Goal: Transaction & Acquisition: Book appointment/travel/reservation

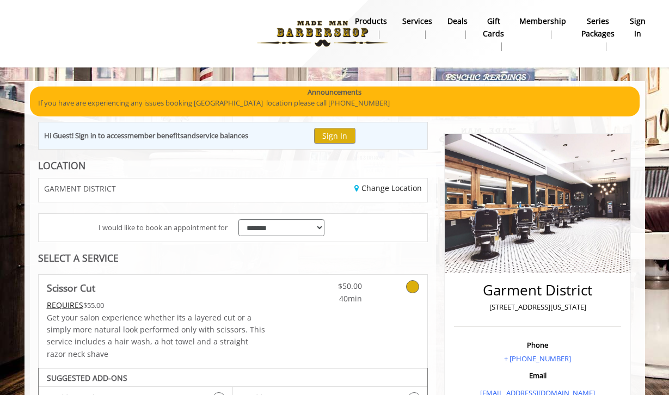
scroll to position [420, 0]
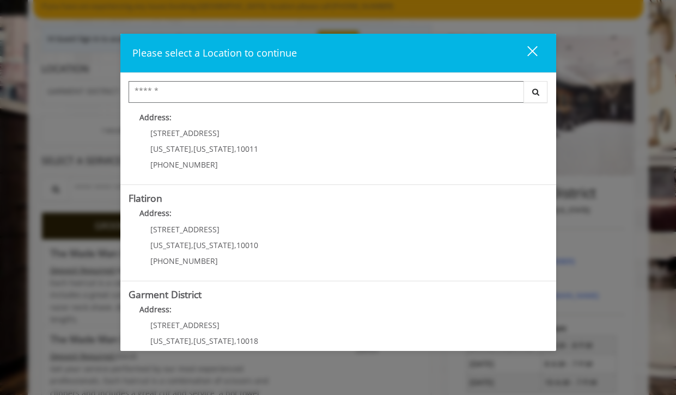
scroll to position [243, 0]
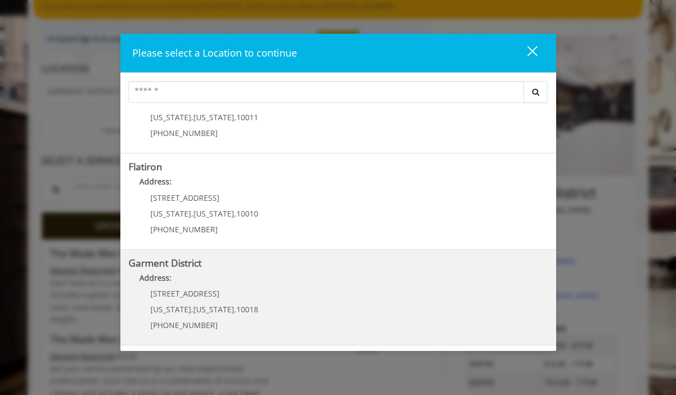
click at [200, 281] on District "Address:" at bounding box center [338, 280] width 419 height 17
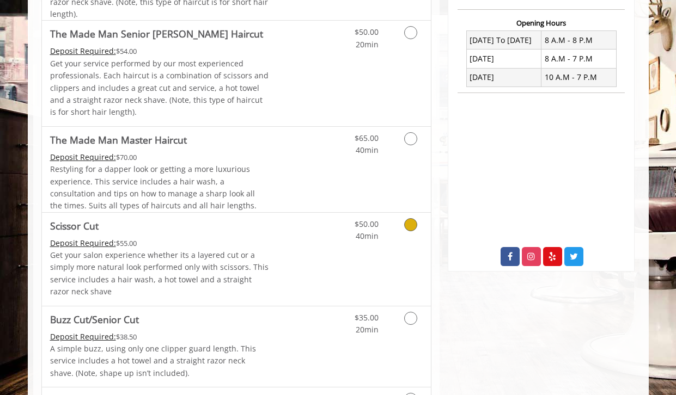
scroll to position [404, 0]
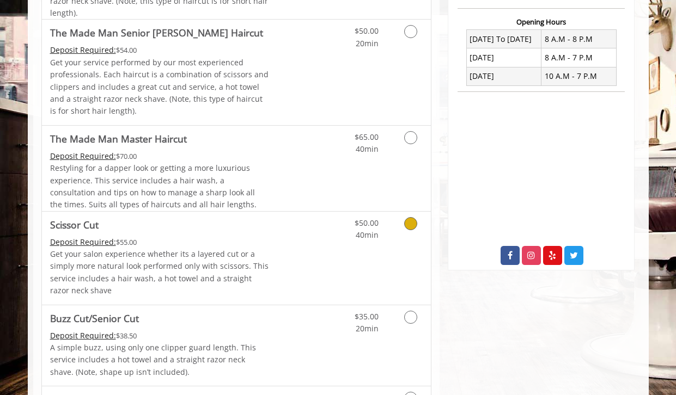
click at [407, 225] on icon "Grooming services" at bounding box center [410, 223] width 13 height 13
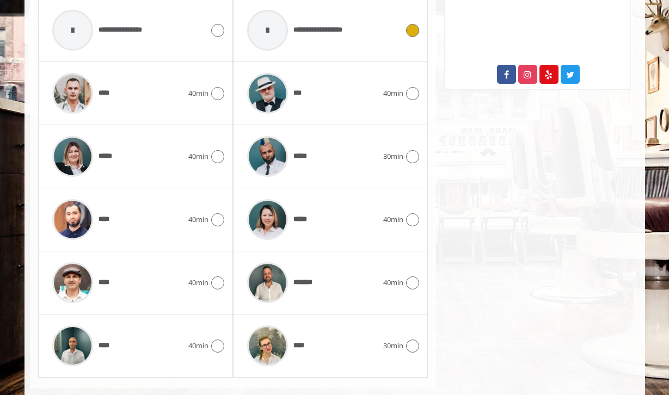
scroll to position [606, 0]
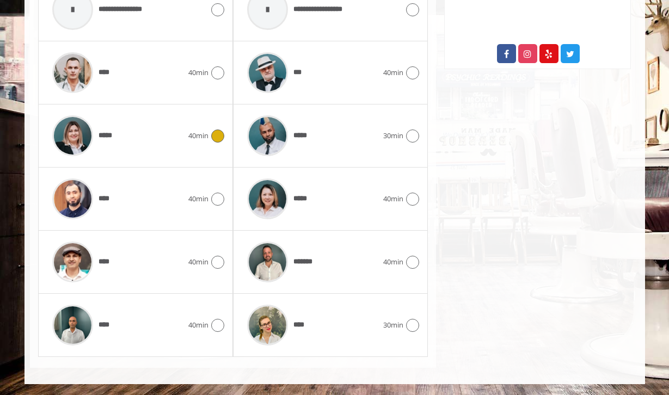
click at [216, 137] on icon at bounding box center [217, 136] width 13 height 13
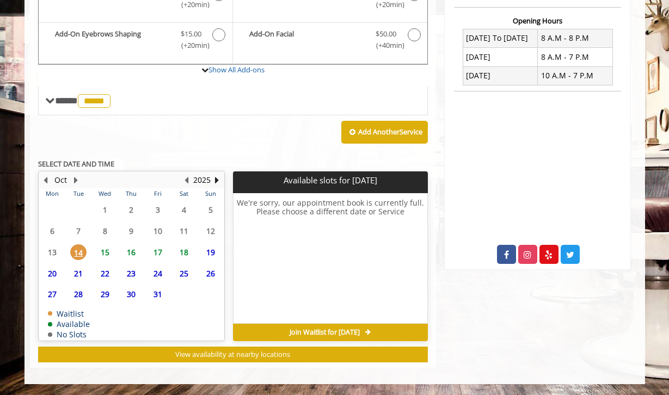
scroll to position [404, 0]
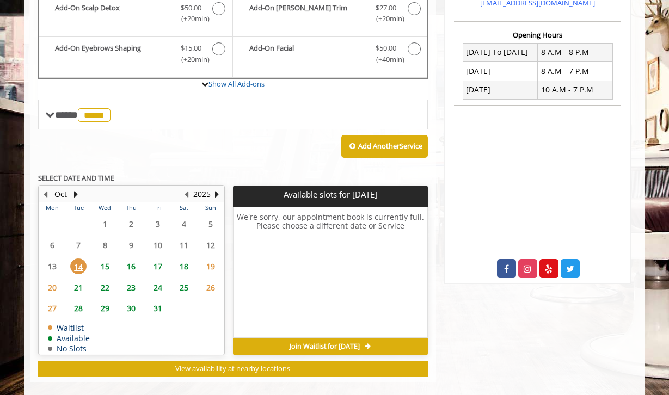
click at [107, 262] on span "15" at bounding box center [105, 267] width 16 height 16
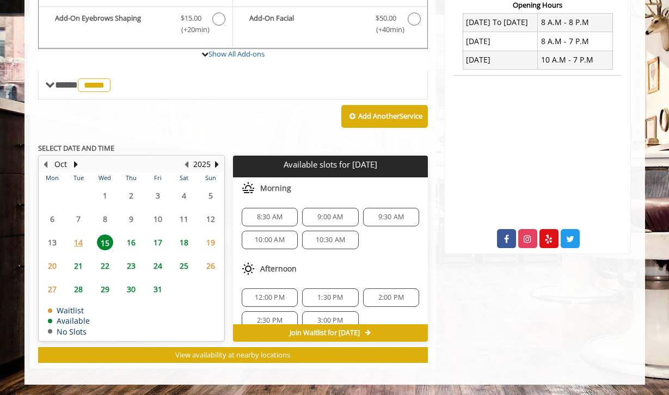
scroll to position [405, 0]
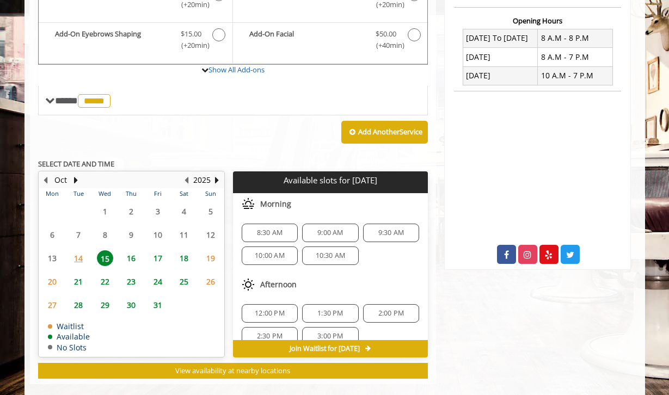
click at [129, 257] on span "16" at bounding box center [131, 259] width 16 height 16
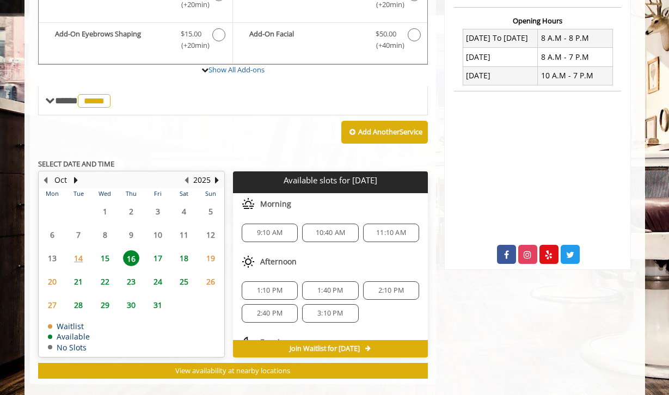
click at [106, 263] on span "15" at bounding box center [105, 259] width 16 height 16
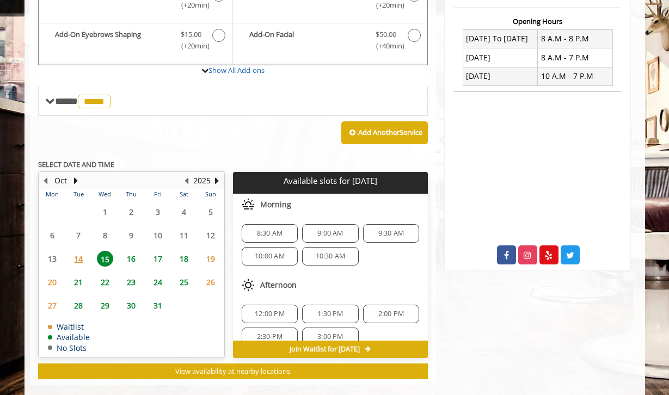
scroll to position [420, 0]
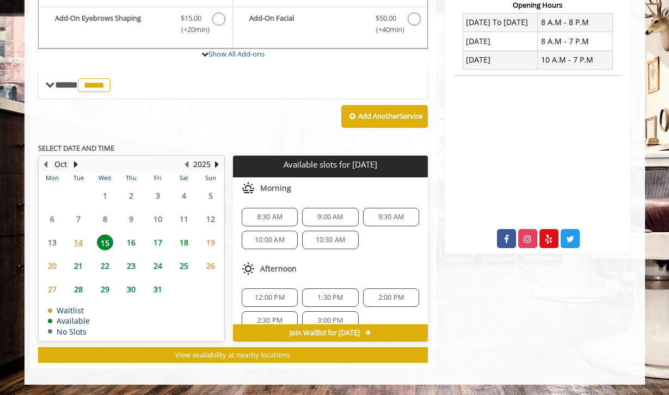
click at [9, 290] on body "**********" at bounding box center [334, 23] width 669 height 725
